Goal: Transaction & Acquisition: Purchase product/service

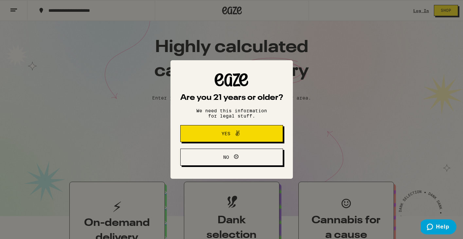
click at [231, 130] on span at bounding box center [235, 133] width 11 height 8
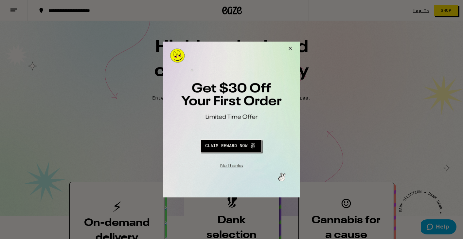
click at [421, 11] on div at bounding box center [231, 119] width 463 height 239
click at [289, 48] on button "Close Modal" at bounding box center [289, 50] width 18 height 16
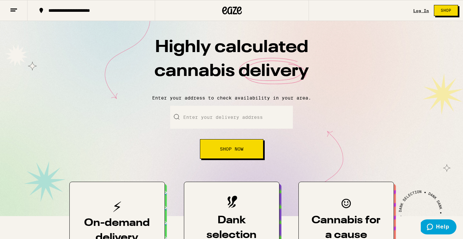
click at [417, 14] on div "Log In Shop" at bounding box center [438, 10] width 50 height 21
click at [421, 11] on div "Log In" at bounding box center [421, 10] width 16 height 4
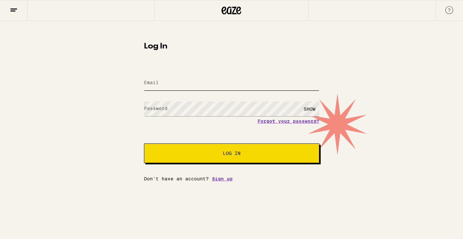
type input "[EMAIL_ADDRESS][PERSON_NAME][DOMAIN_NAME]"
click at [255, 152] on span "Log In" at bounding box center [231, 153] width 122 height 5
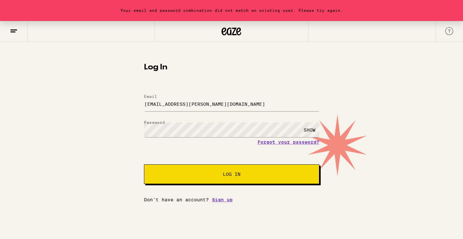
click at [310, 132] on div "SHOW" at bounding box center [309, 129] width 20 height 15
click at [144, 164] on button "Log In" at bounding box center [231, 174] width 175 height 20
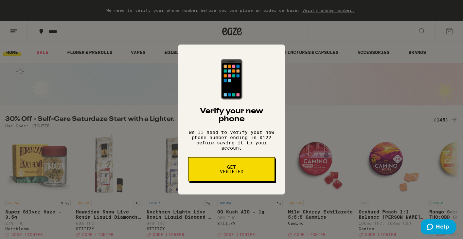
click at [323, 104] on div "📱 Verify your new phone We'll need to verify your new phone number ending in 01…" at bounding box center [231, 119] width 463 height 239
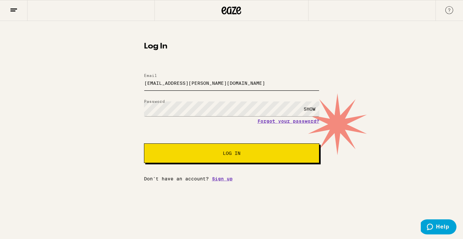
click at [164, 85] on input "[EMAIL_ADDRESS][PERSON_NAME][DOMAIN_NAME]" at bounding box center [231, 83] width 175 height 15
type input "[EMAIL_ADDRESS][DOMAIN_NAME]"
click at [234, 153] on span "Log In" at bounding box center [232, 153] width 18 height 5
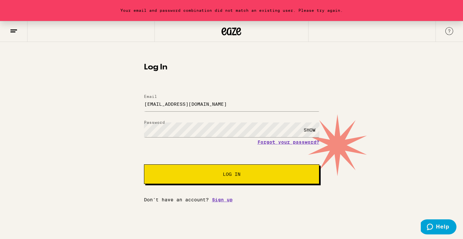
click at [311, 127] on div "SHOW" at bounding box center [309, 129] width 20 height 15
click at [144, 164] on button "Log In" at bounding box center [231, 174] width 175 height 20
click at [127, 132] on div "Your email and password combination did not match an existing user. Please try …" at bounding box center [231, 111] width 463 height 181
click at [144, 164] on button "Log In" at bounding box center [231, 174] width 175 height 20
